Goal: Transaction & Acquisition: Purchase product/service

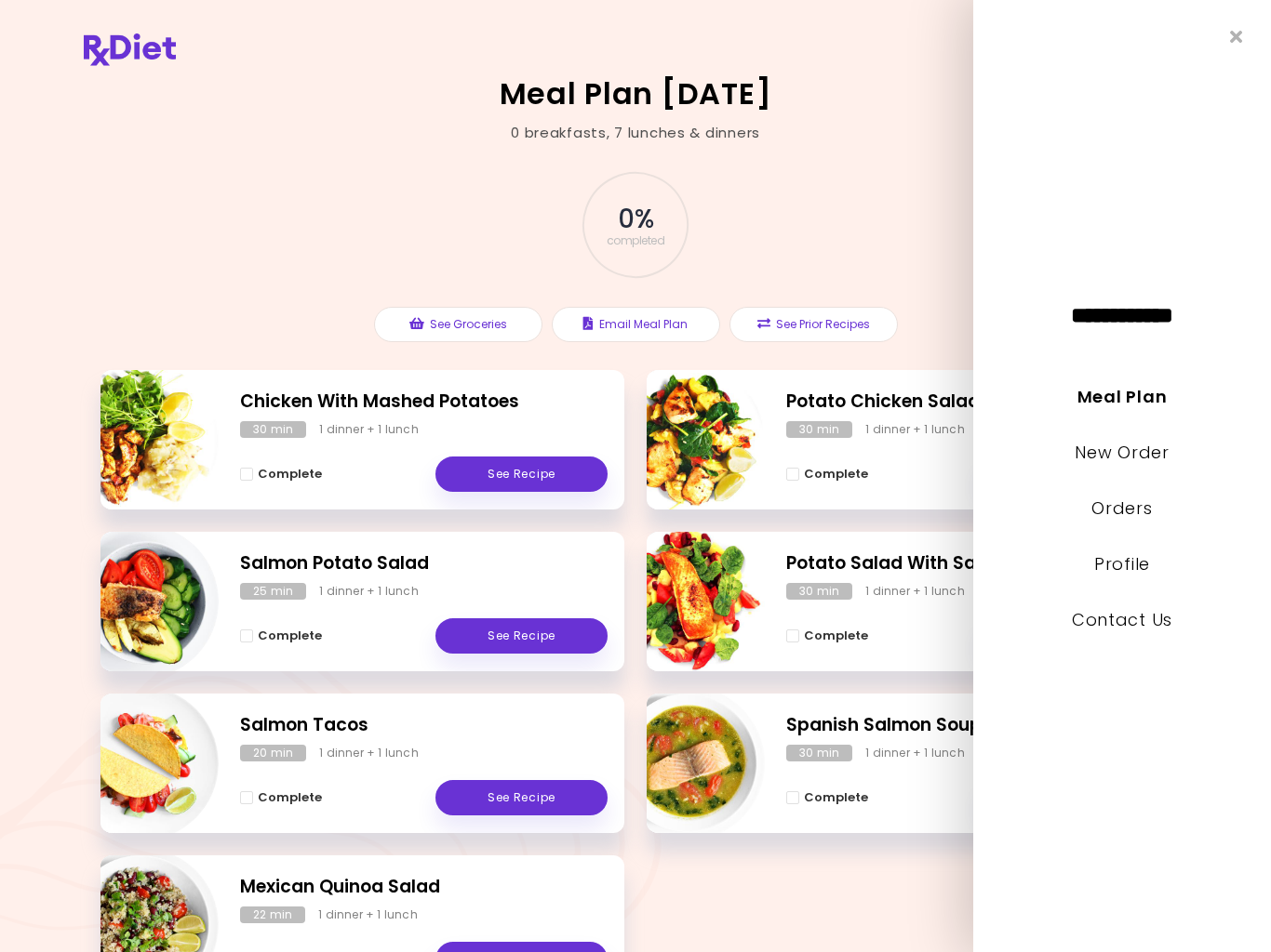
click at [1116, 447] on link "New Order" at bounding box center [1121, 452] width 94 height 24
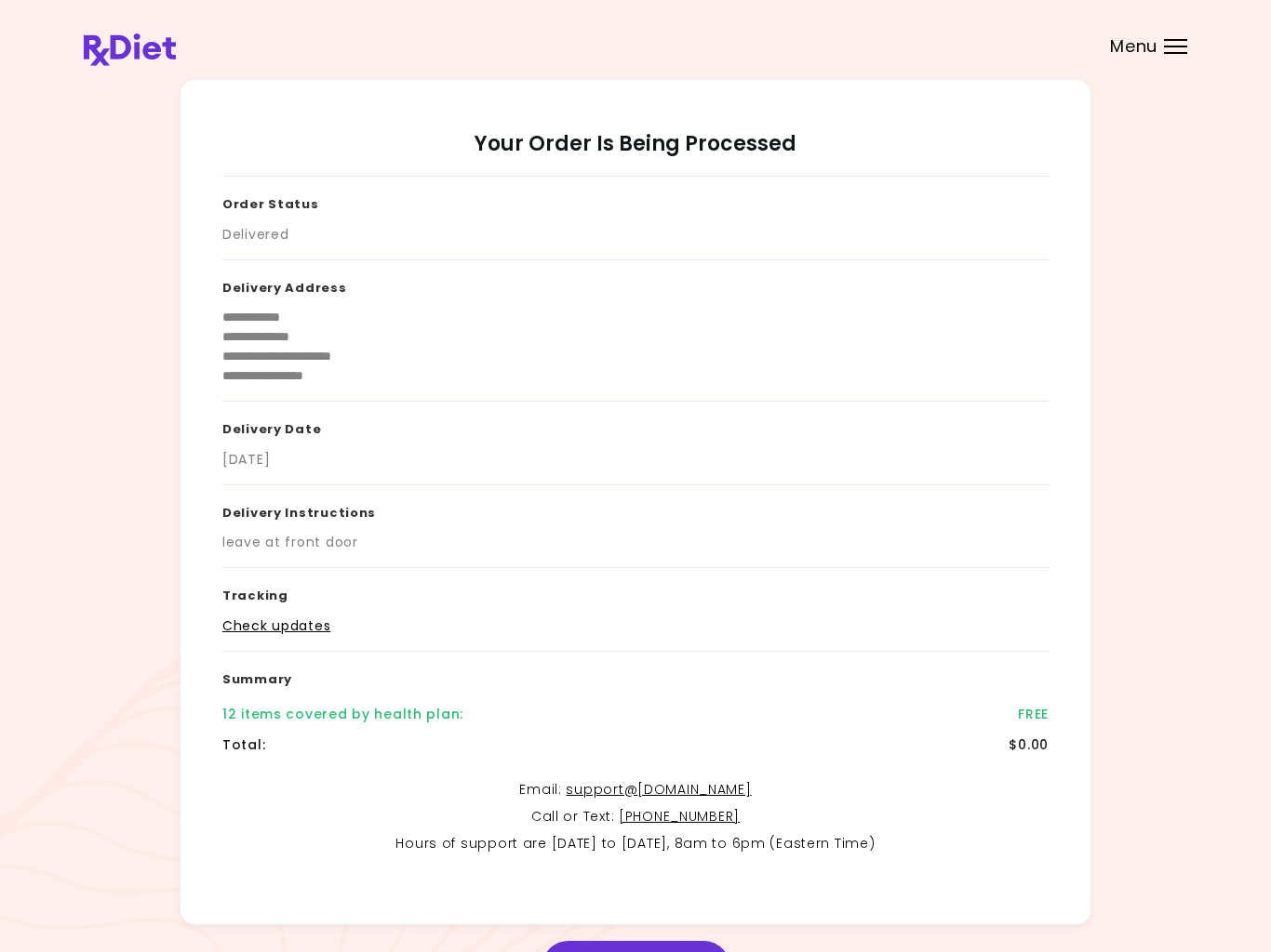
scroll to position [118, 0]
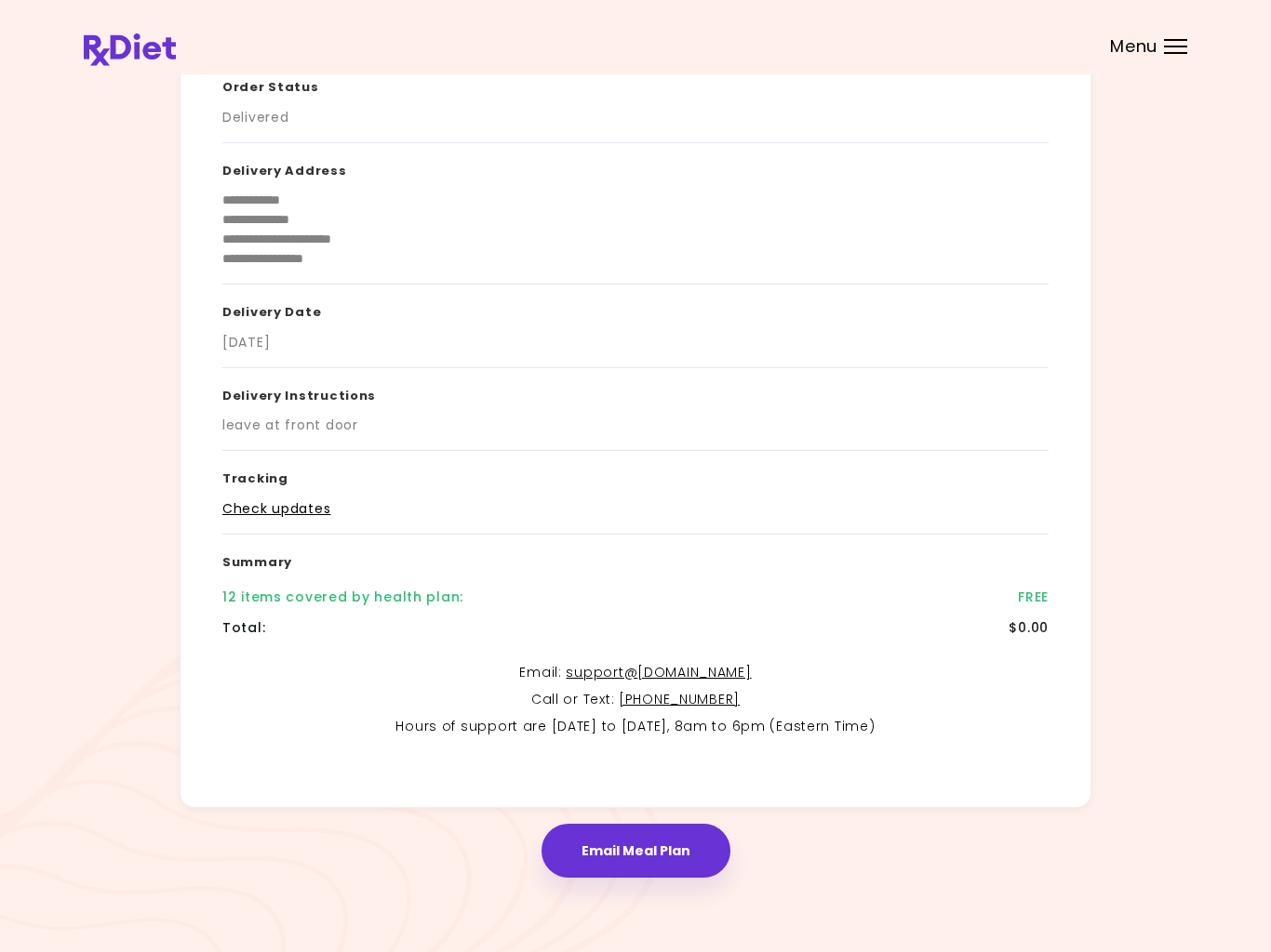
click at [646, 843] on button "Email Meal Plan" at bounding box center [636, 851] width 189 height 54
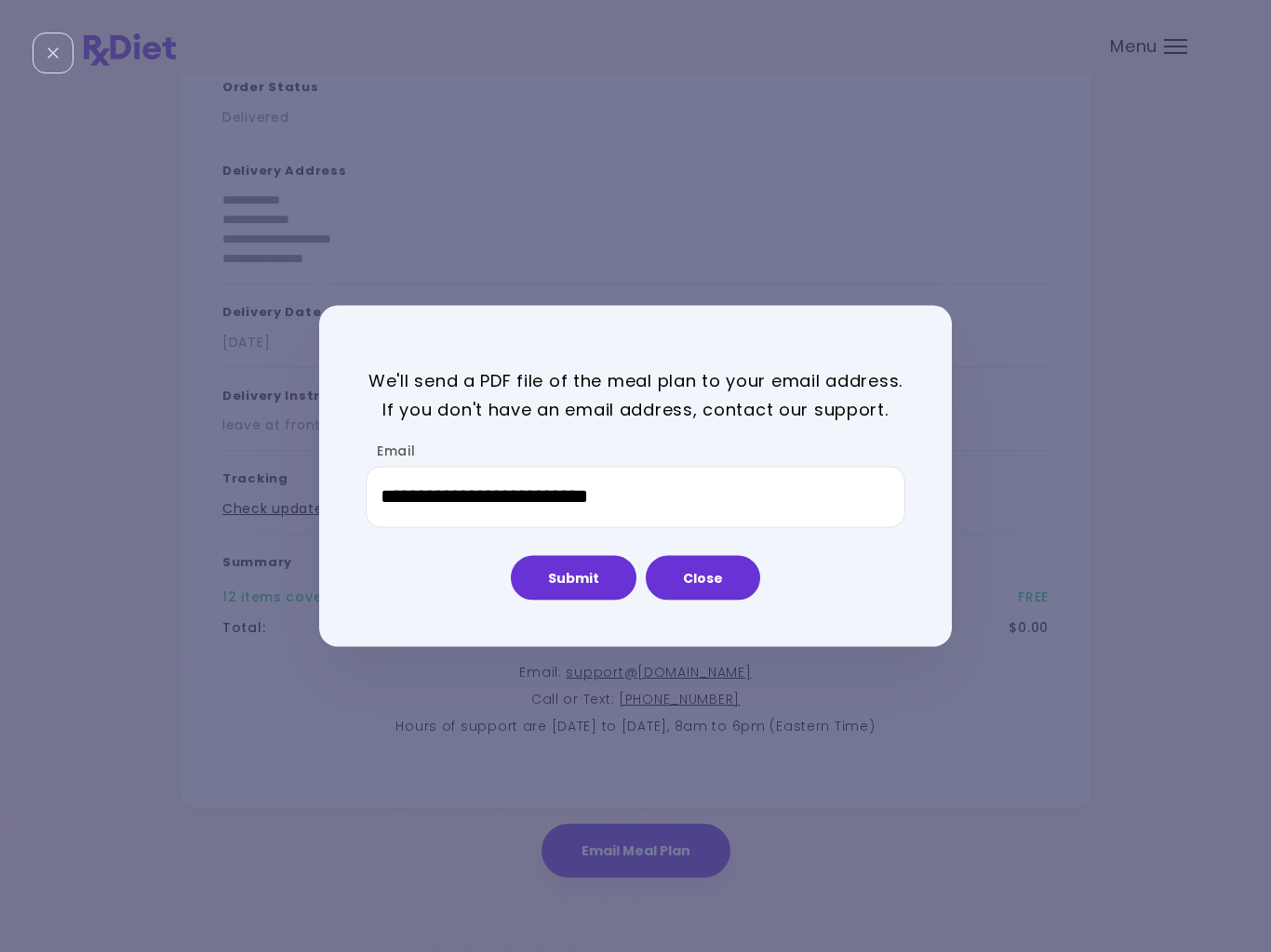
click at [578, 582] on button "Submit" at bounding box center [574, 577] width 125 height 45
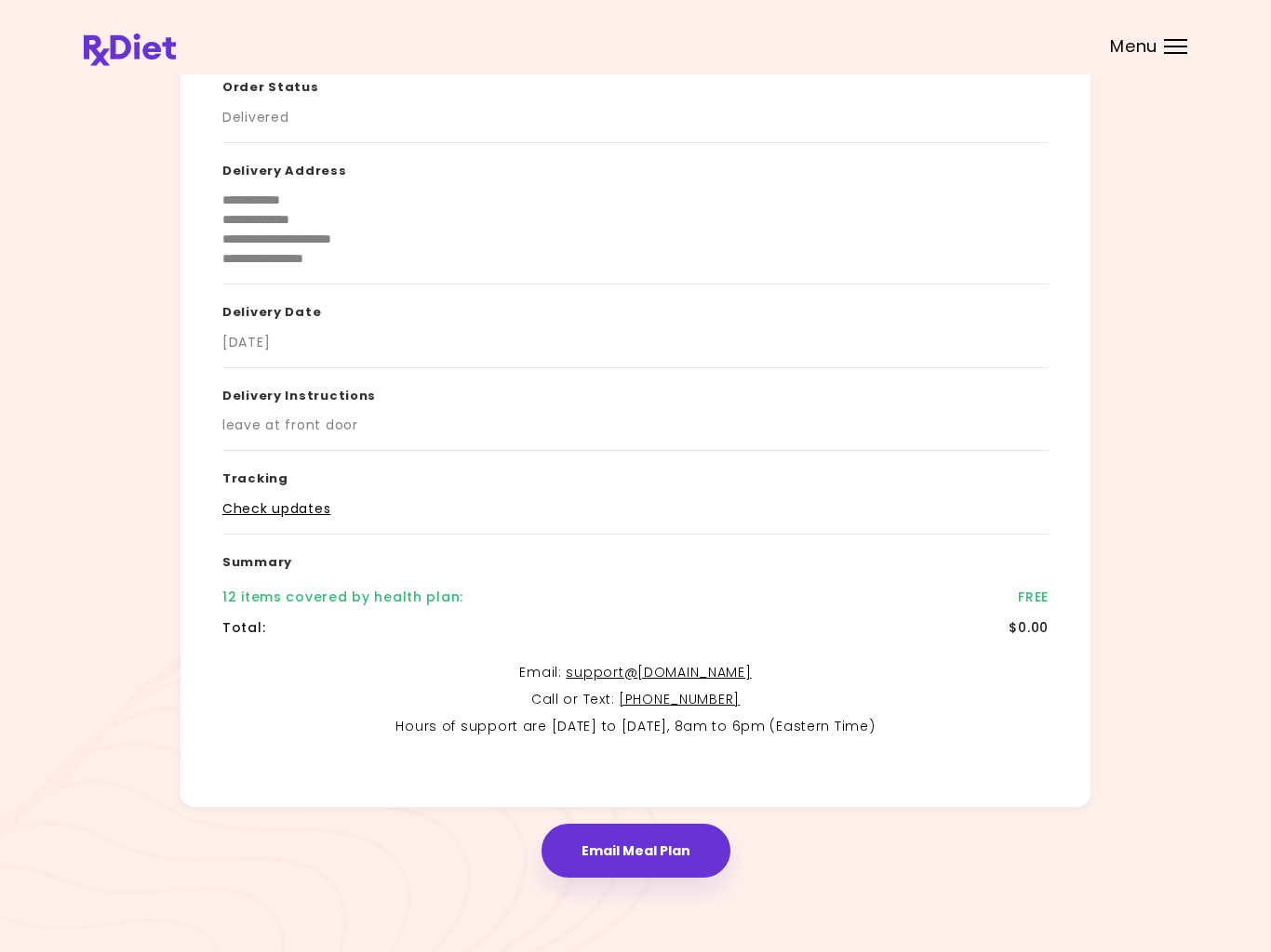
click at [1180, 48] on div "Menu" at bounding box center [1175, 46] width 24 height 15
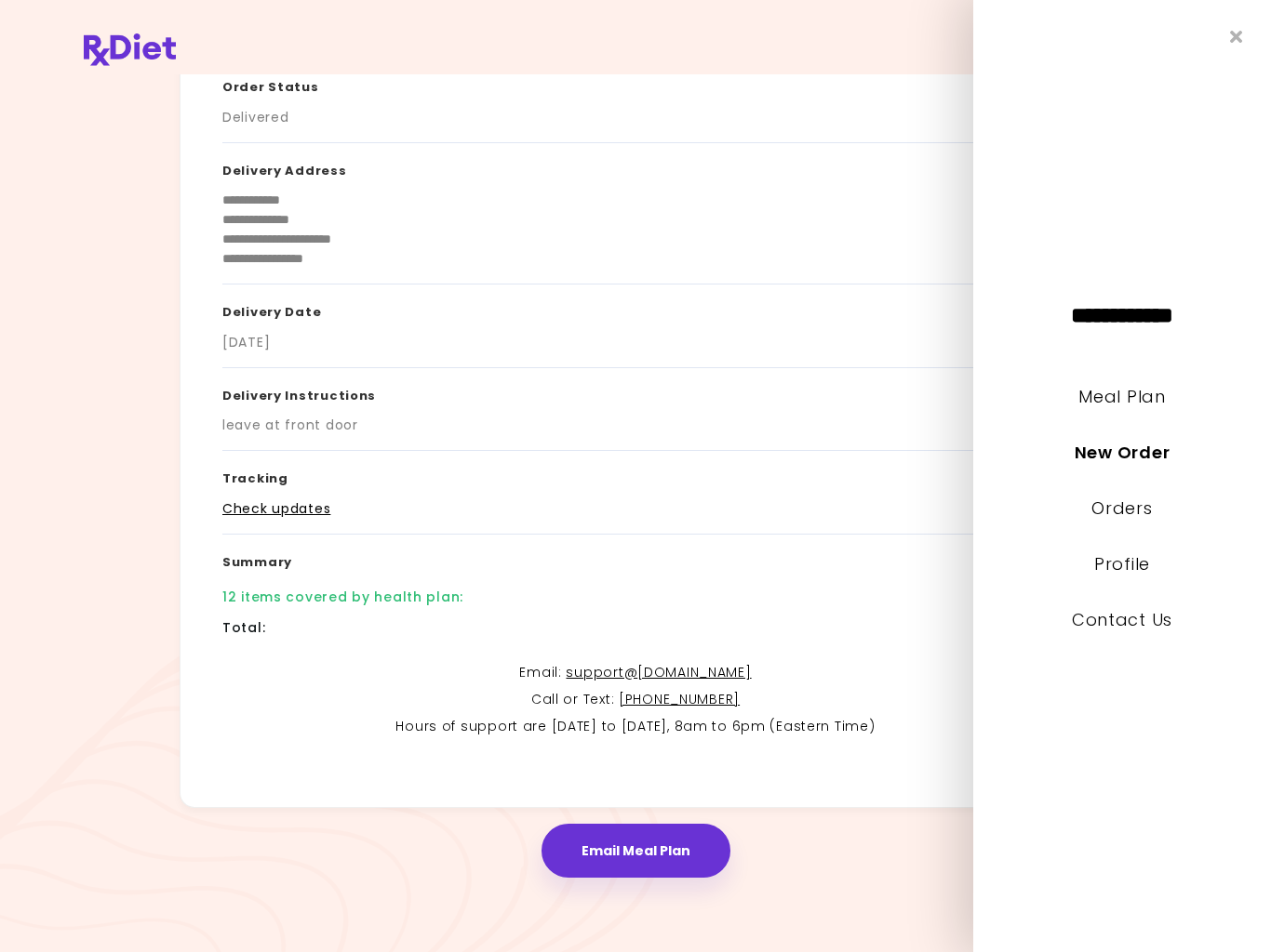
click at [1125, 458] on link "New Order" at bounding box center [1122, 452] width 95 height 24
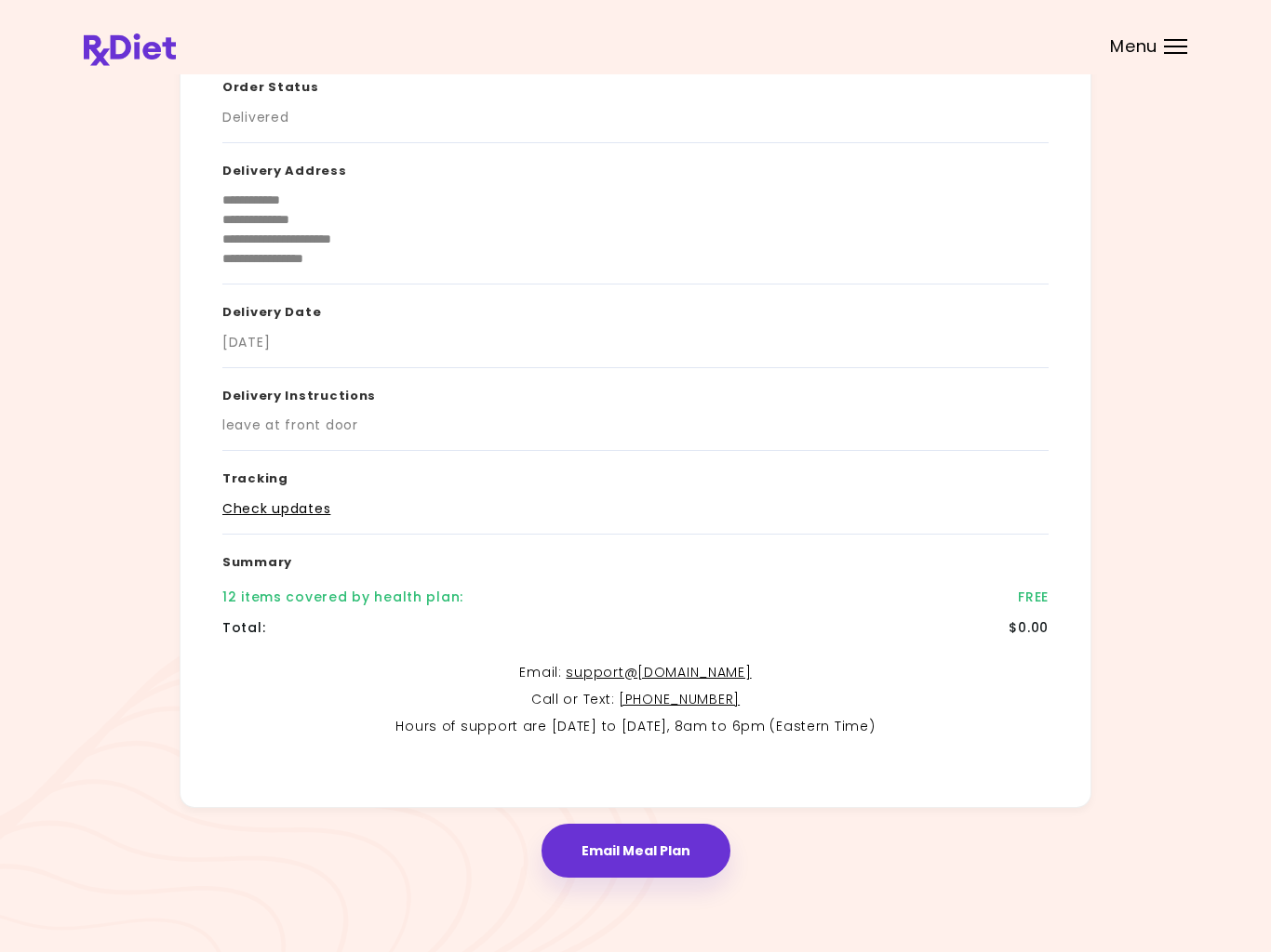
click at [690, 869] on button "Email Meal Plan" at bounding box center [636, 851] width 189 height 54
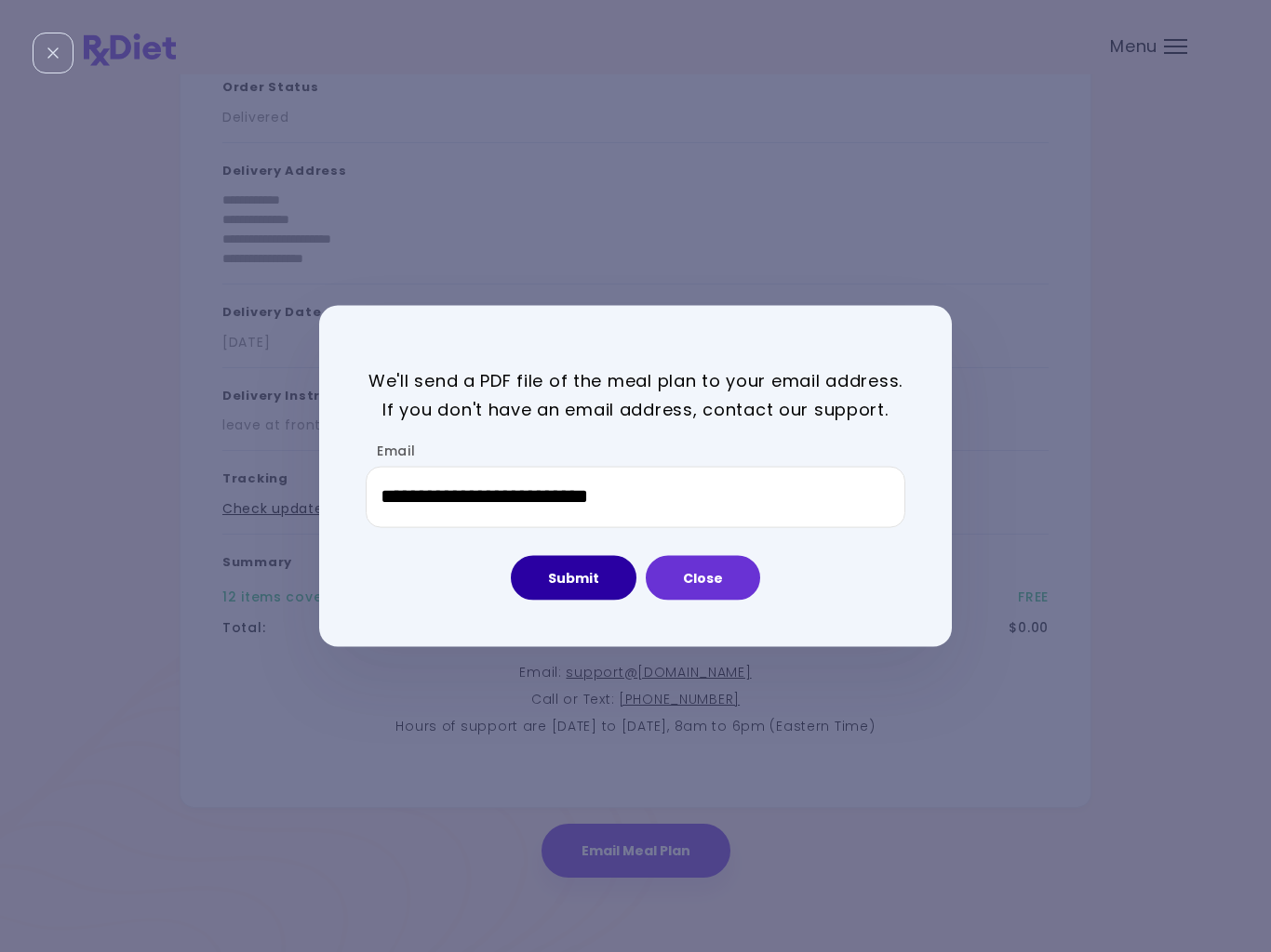
click at [583, 570] on button "Submit" at bounding box center [574, 577] width 125 height 45
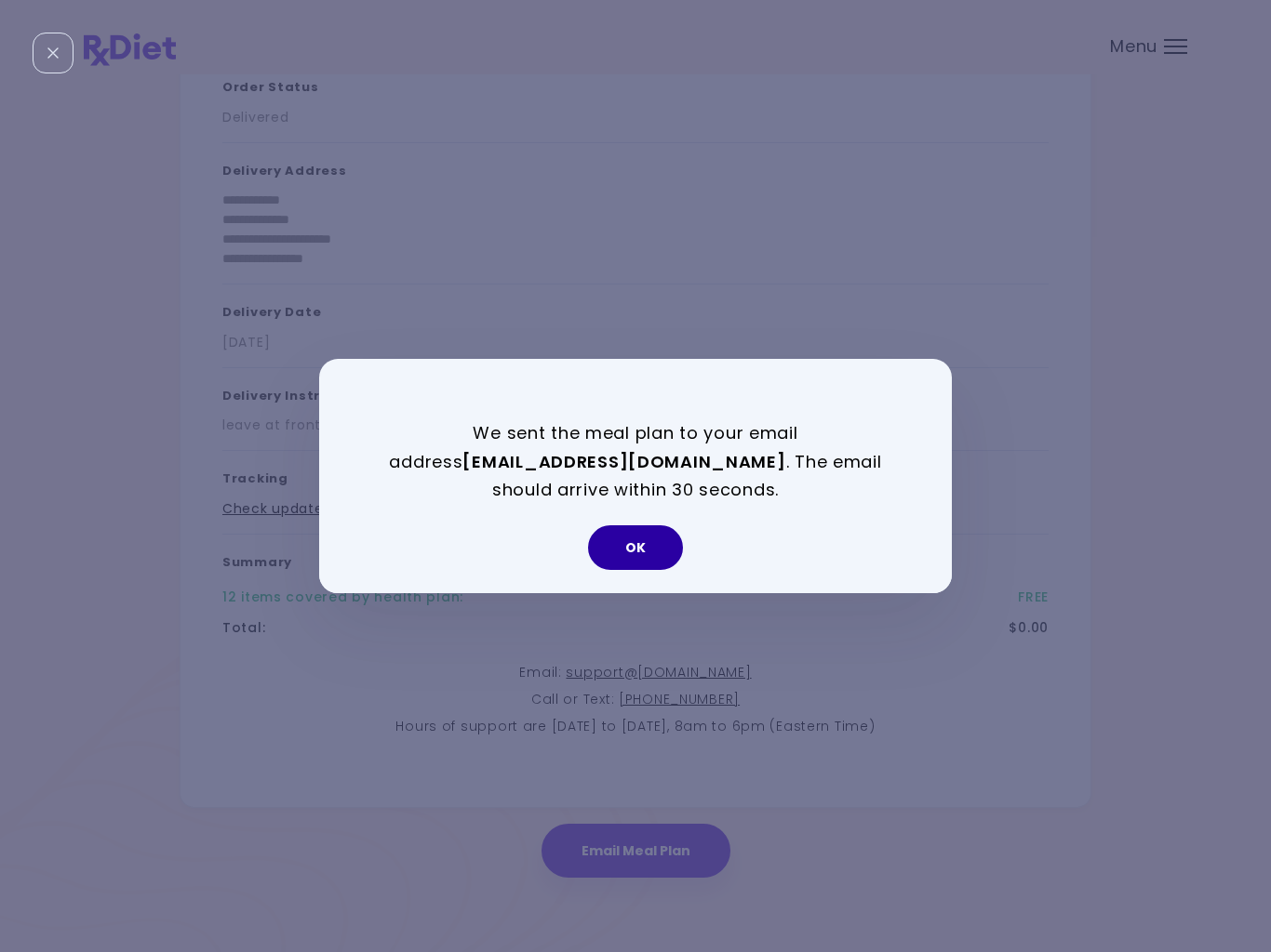
click at [643, 547] on button "OK" at bounding box center [636, 547] width 95 height 45
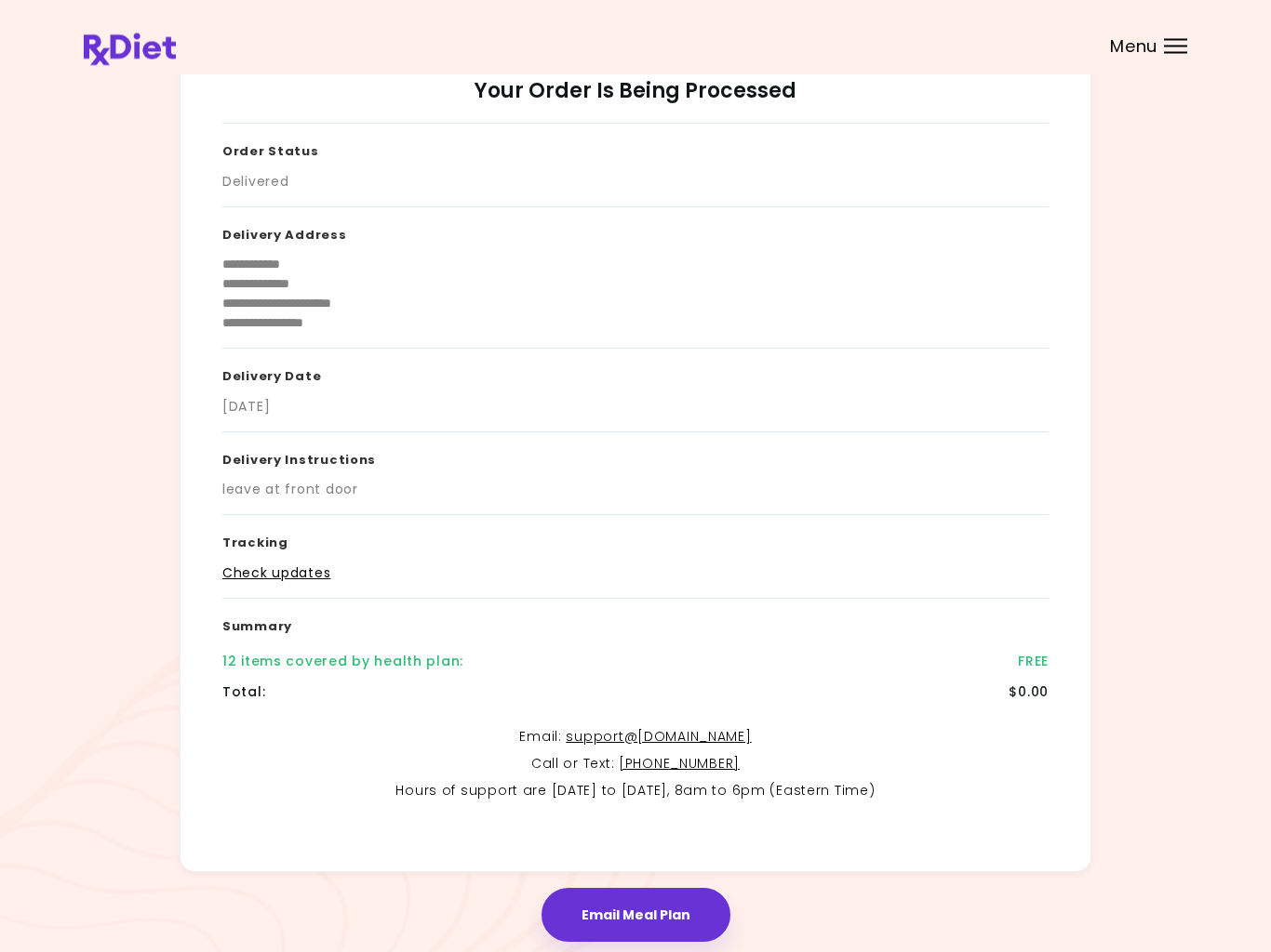
scroll to position [0, 0]
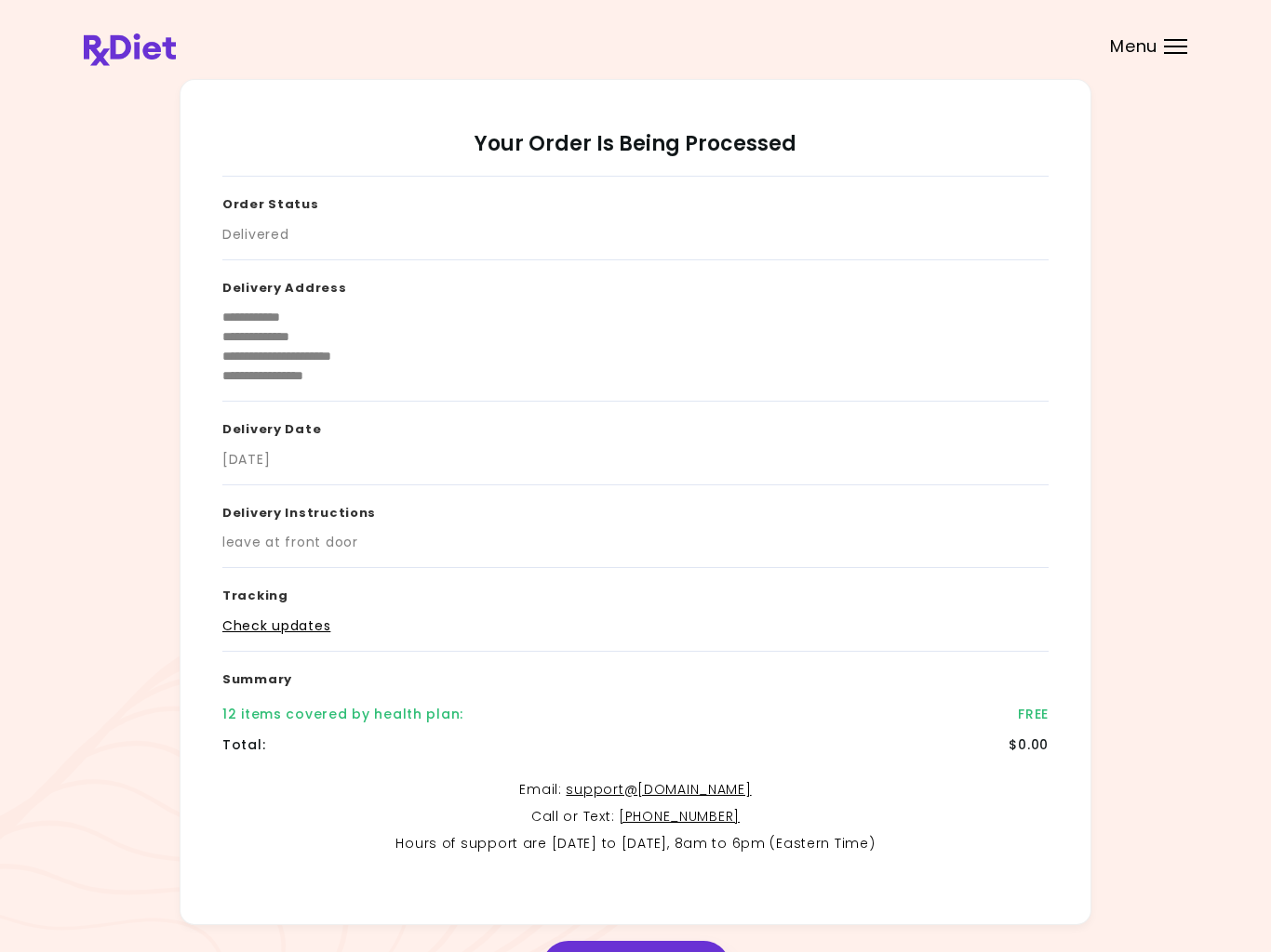
click at [1172, 48] on div "Menu" at bounding box center [1175, 46] width 24 height 15
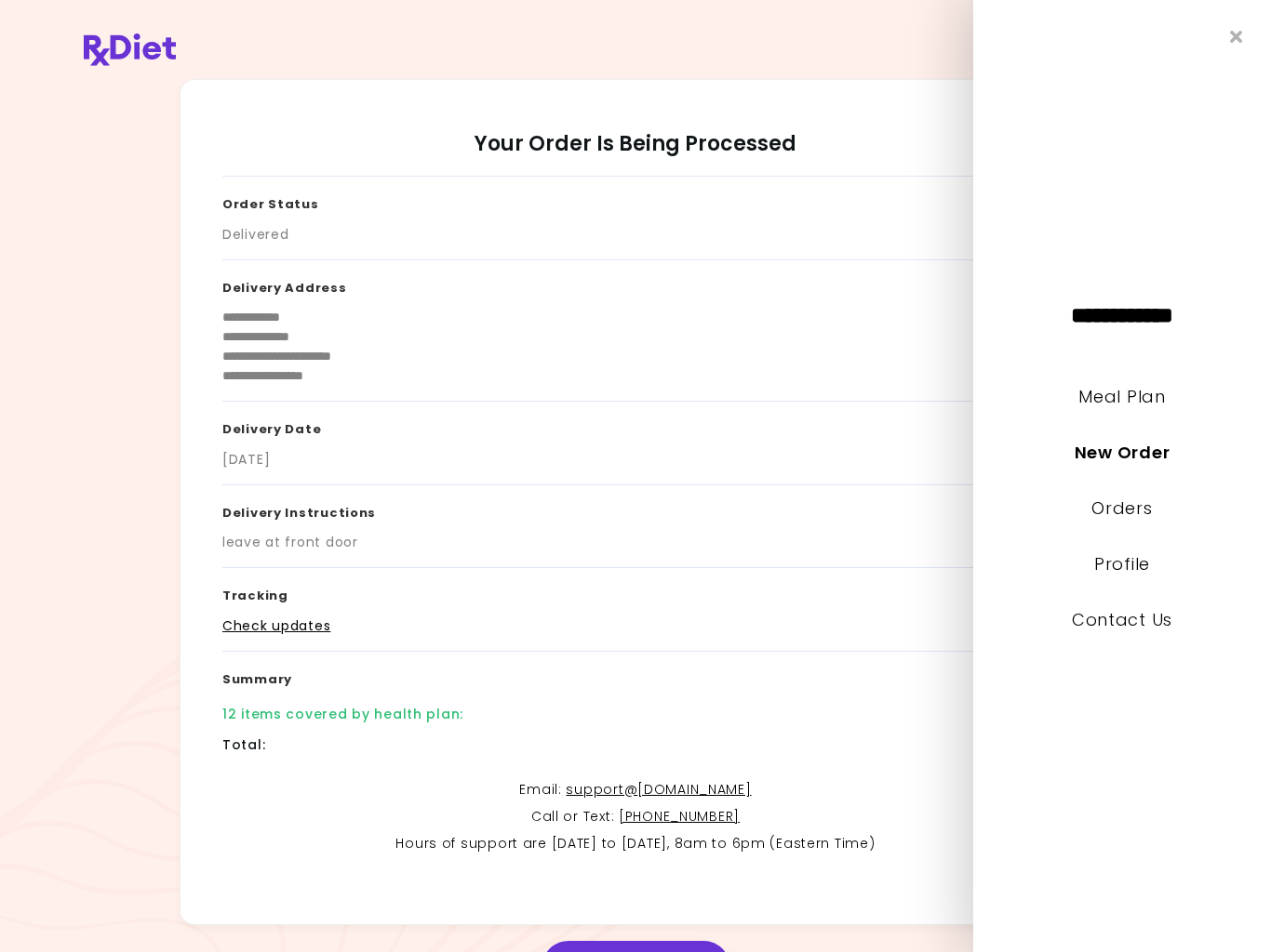
click at [1137, 407] on link "Meal Plan" at bounding box center [1121, 396] width 86 height 24
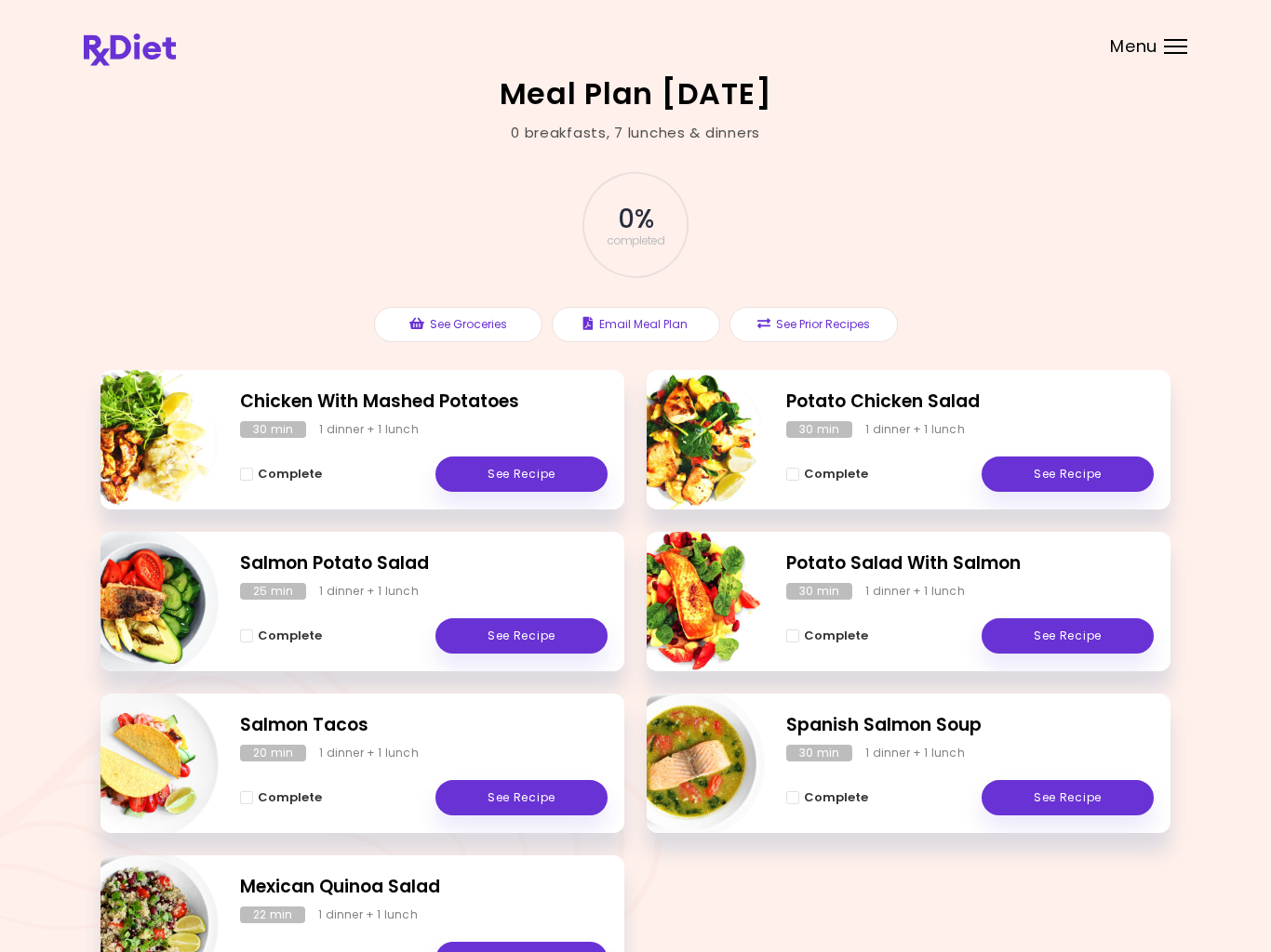
click at [1194, 46] on header at bounding box center [636, 37] width 1271 height 74
click at [1186, 51] on div "Menu" at bounding box center [1175, 46] width 24 height 15
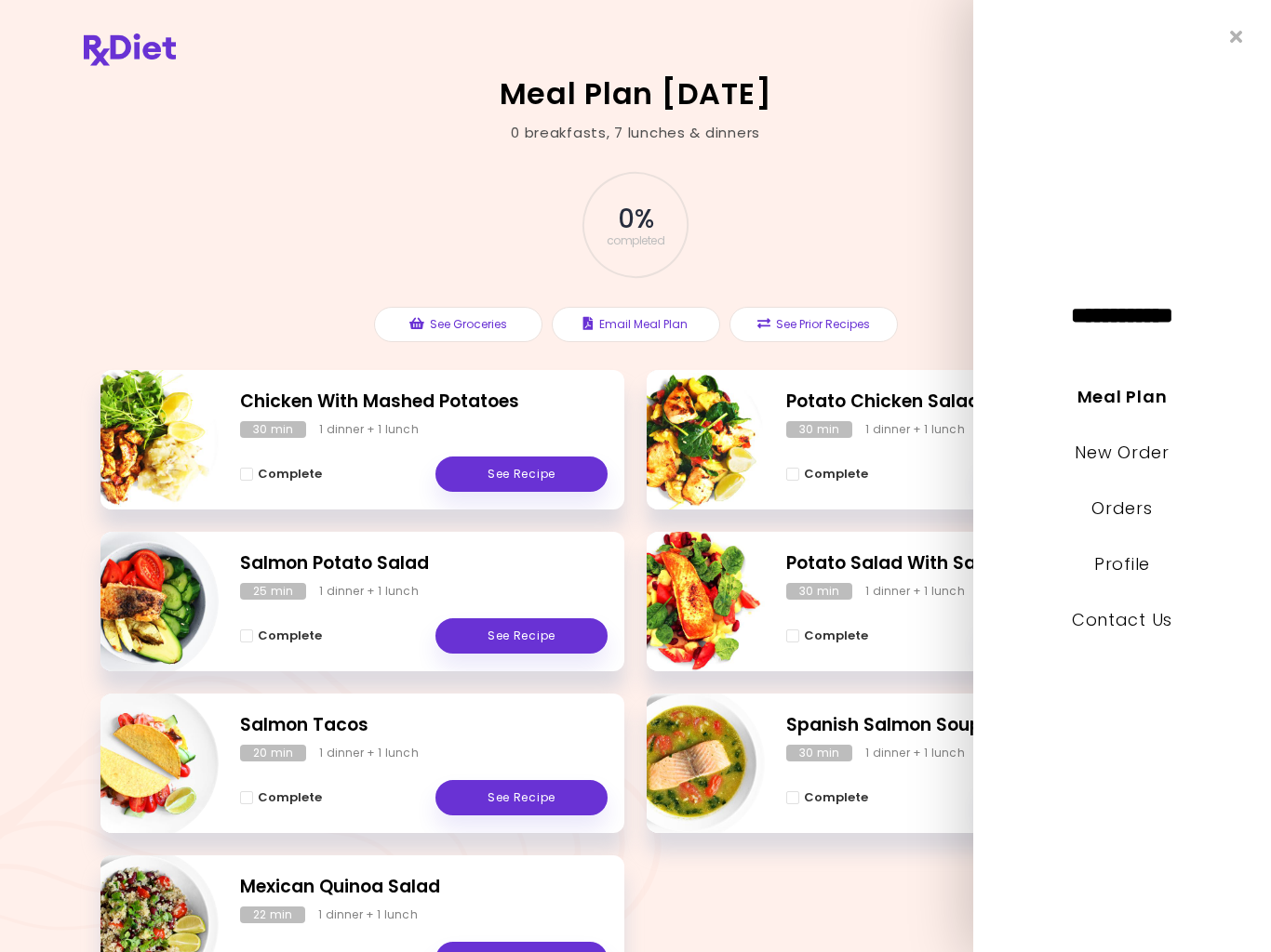
click at [1124, 462] on link "New Order" at bounding box center [1121, 452] width 94 height 24
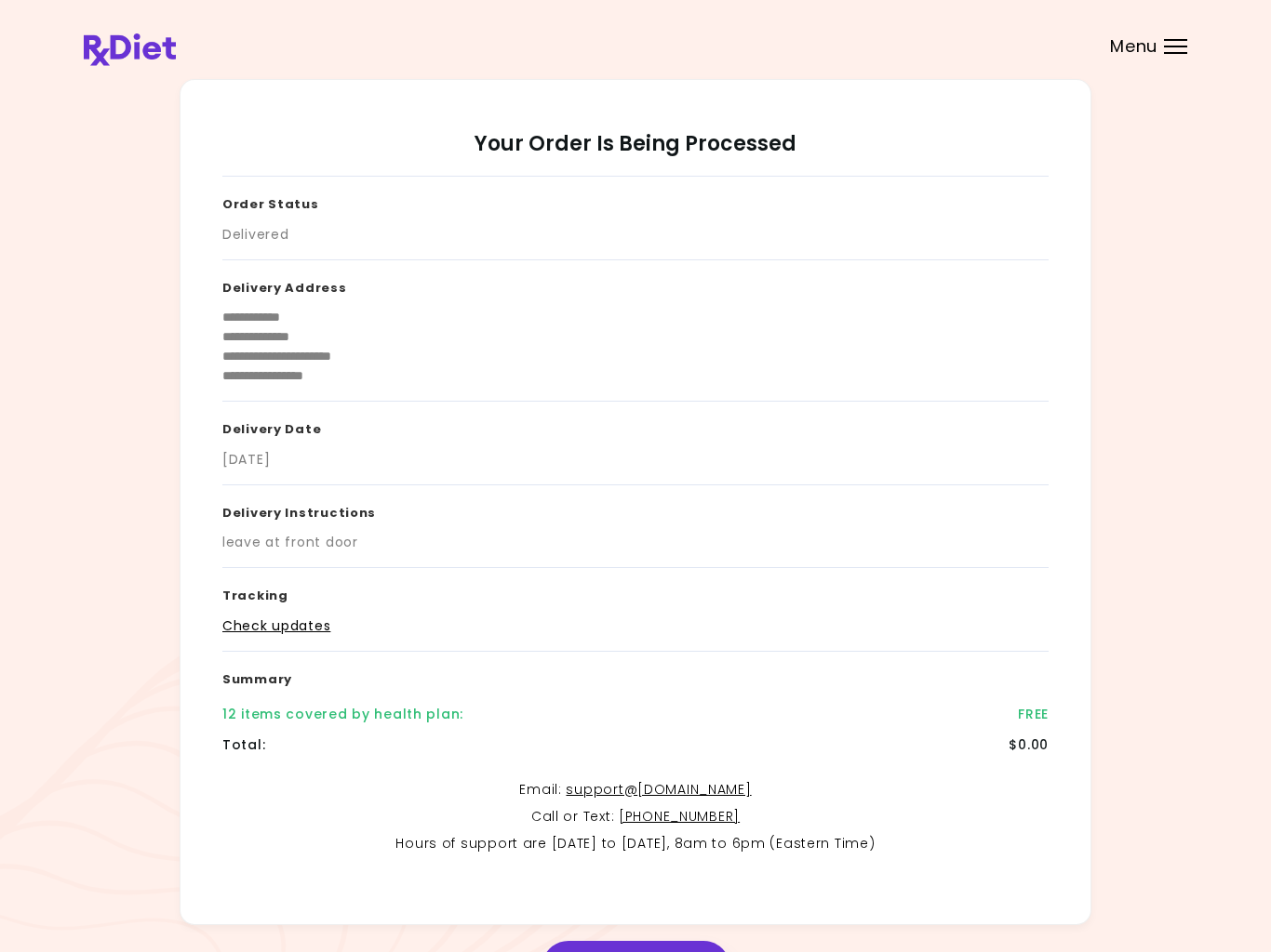
click at [1185, 43] on div "Menu" at bounding box center [1175, 46] width 24 height 15
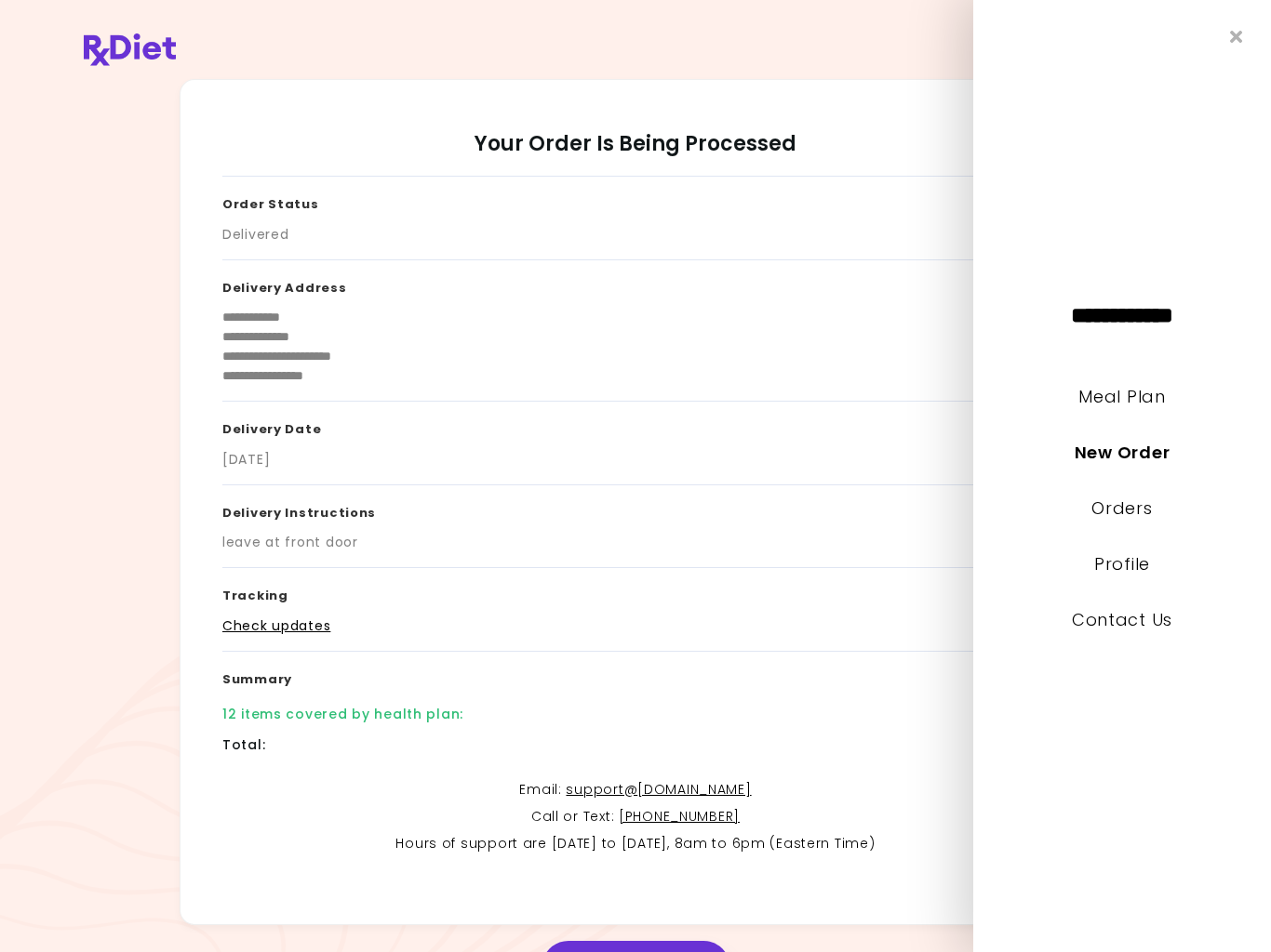
click at [1151, 453] on link "New Order" at bounding box center [1122, 452] width 95 height 24
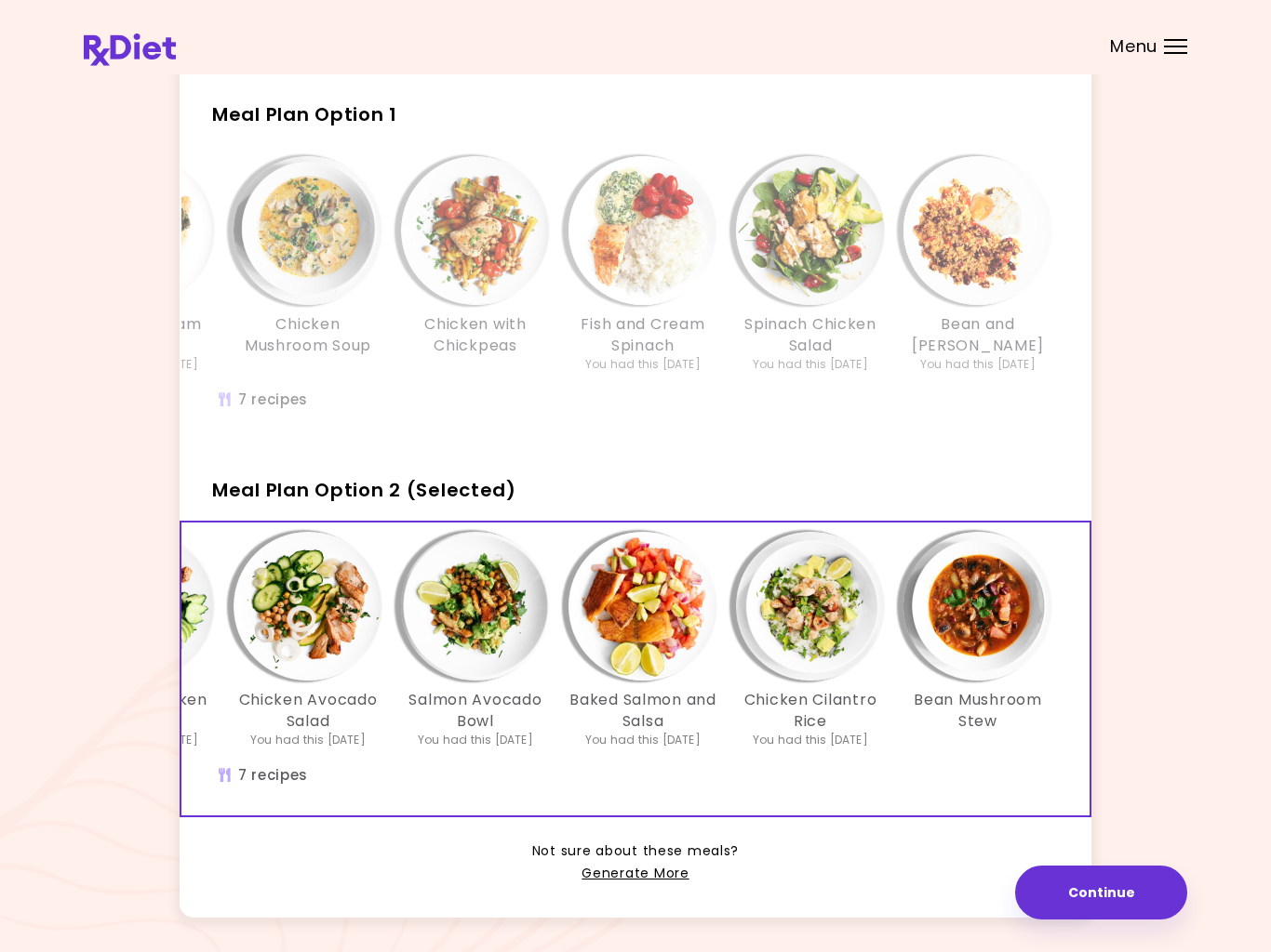
scroll to position [141, 0]
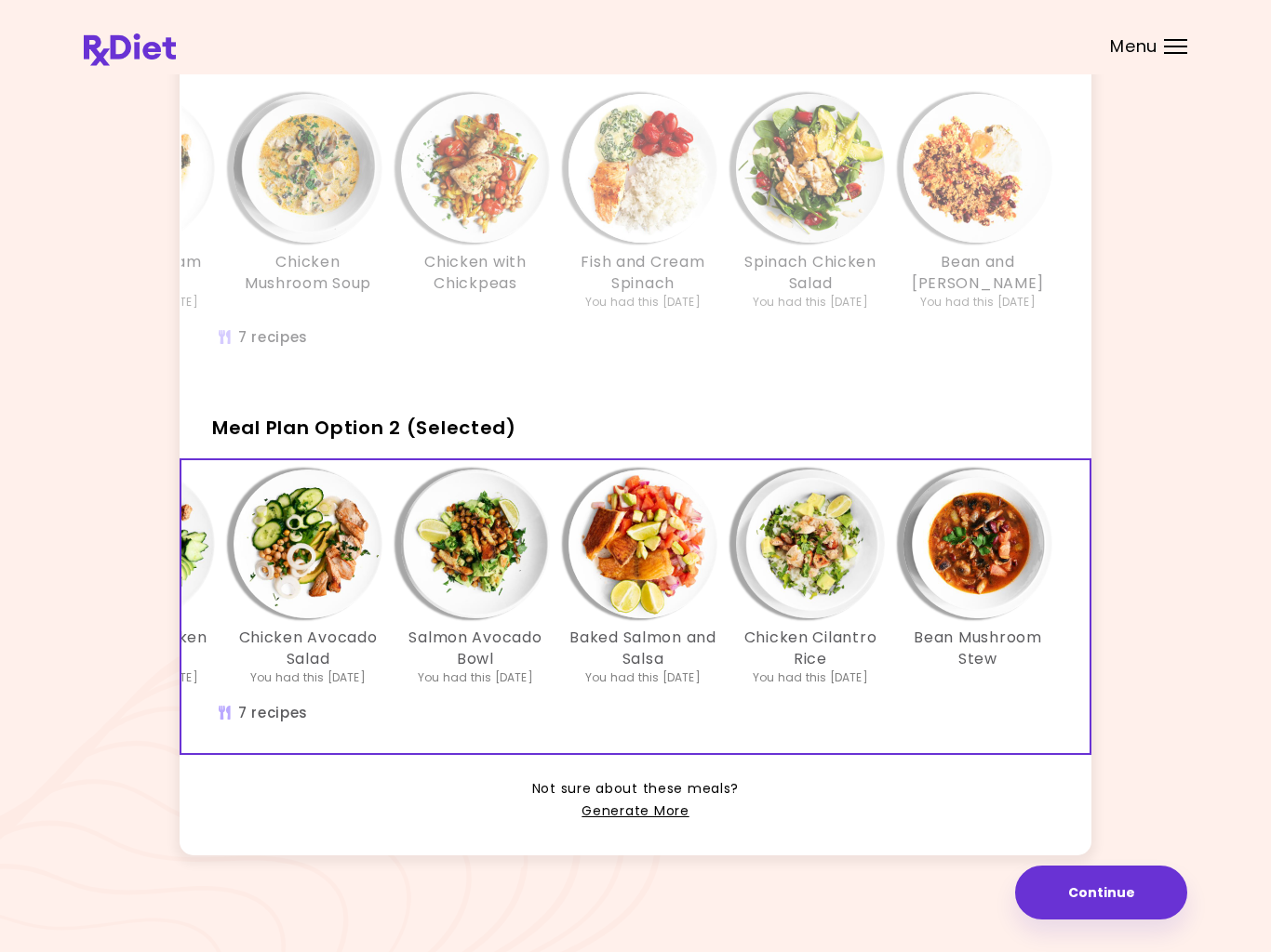
click at [648, 802] on link "Generate More" at bounding box center [635, 813] width 107 height 23
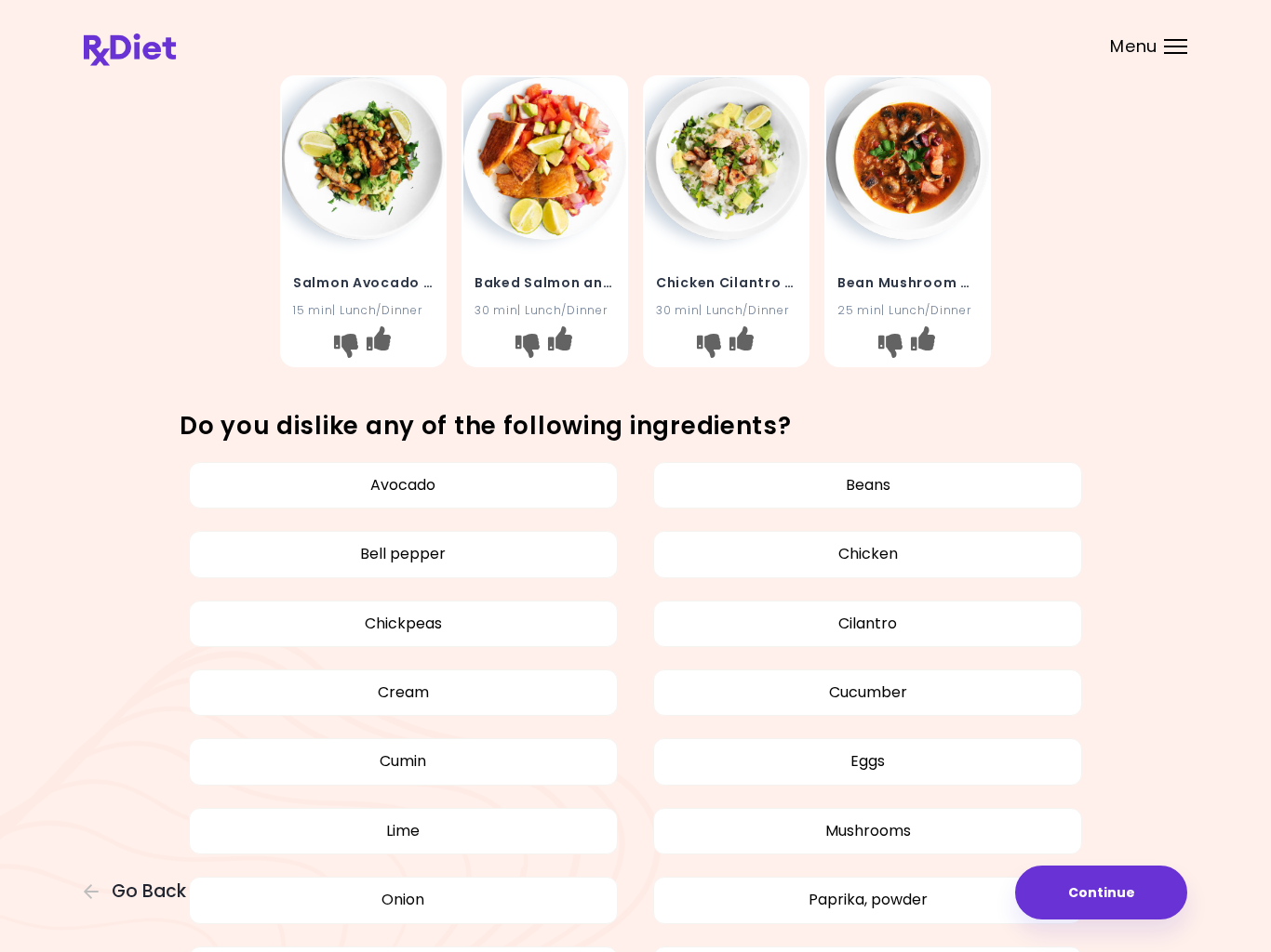
scroll to position [681, 0]
click at [1099, 888] on button "Continue" at bounding box center [1100, 892] width 172 height 54
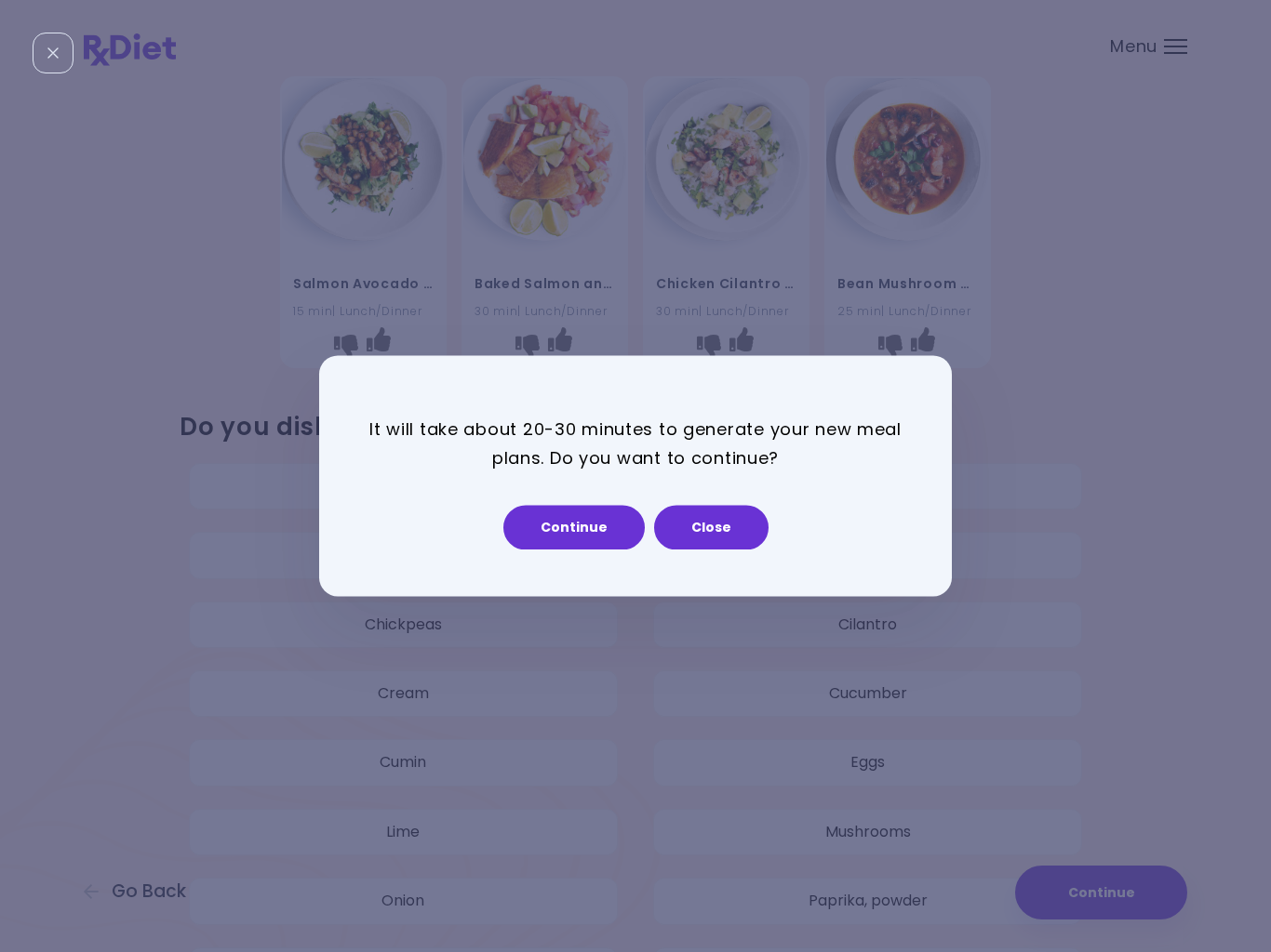
click at [589, 537] on button "Continue" at bounding box center [574, 528] width 141 height 45
select select "*"
